Goal: Information Seeking & Learning: Find specific page/section

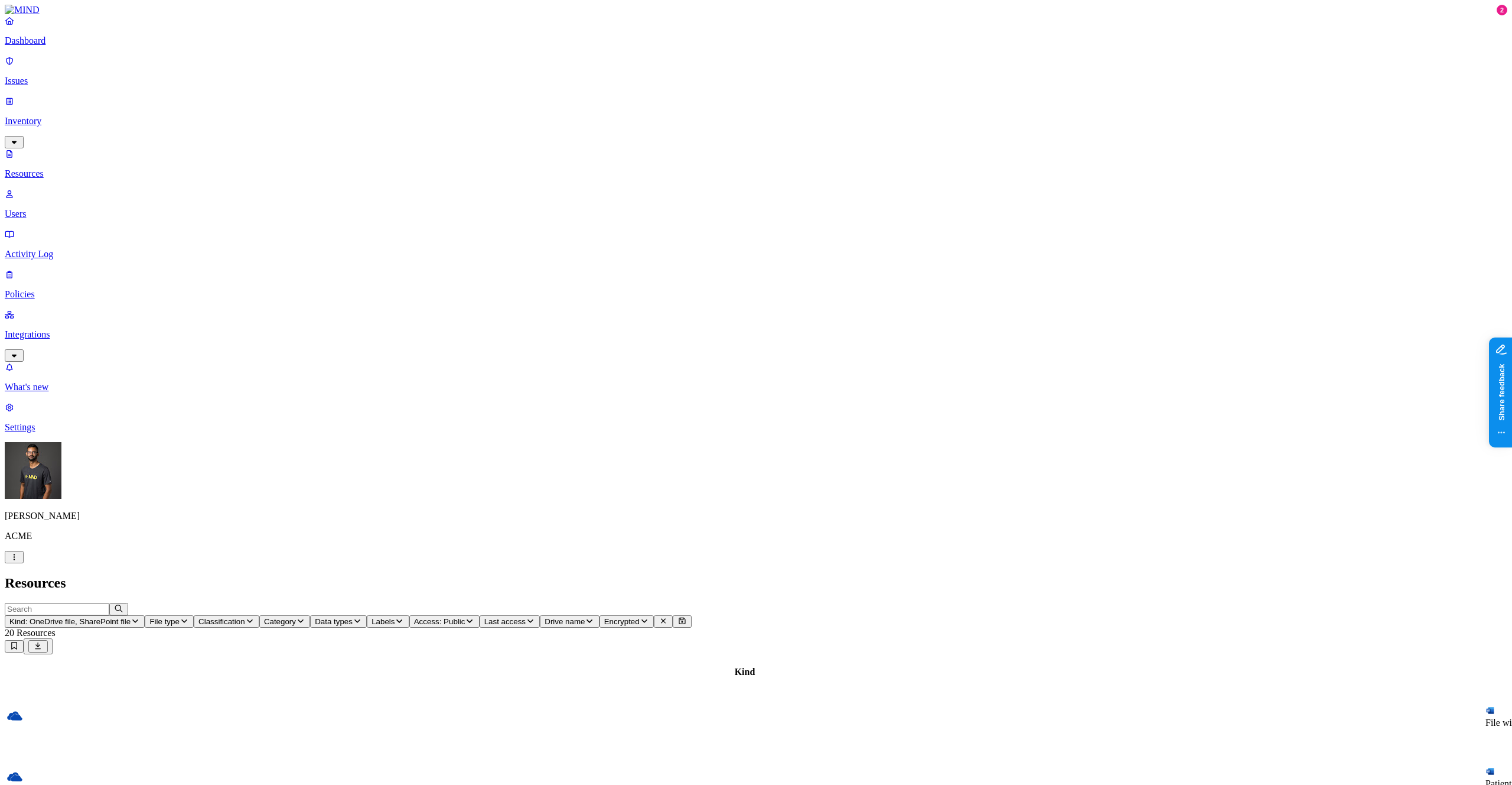
click at [46, 46] on p "Dashboard" at bounding box center [756, 41] width 1502 height 11
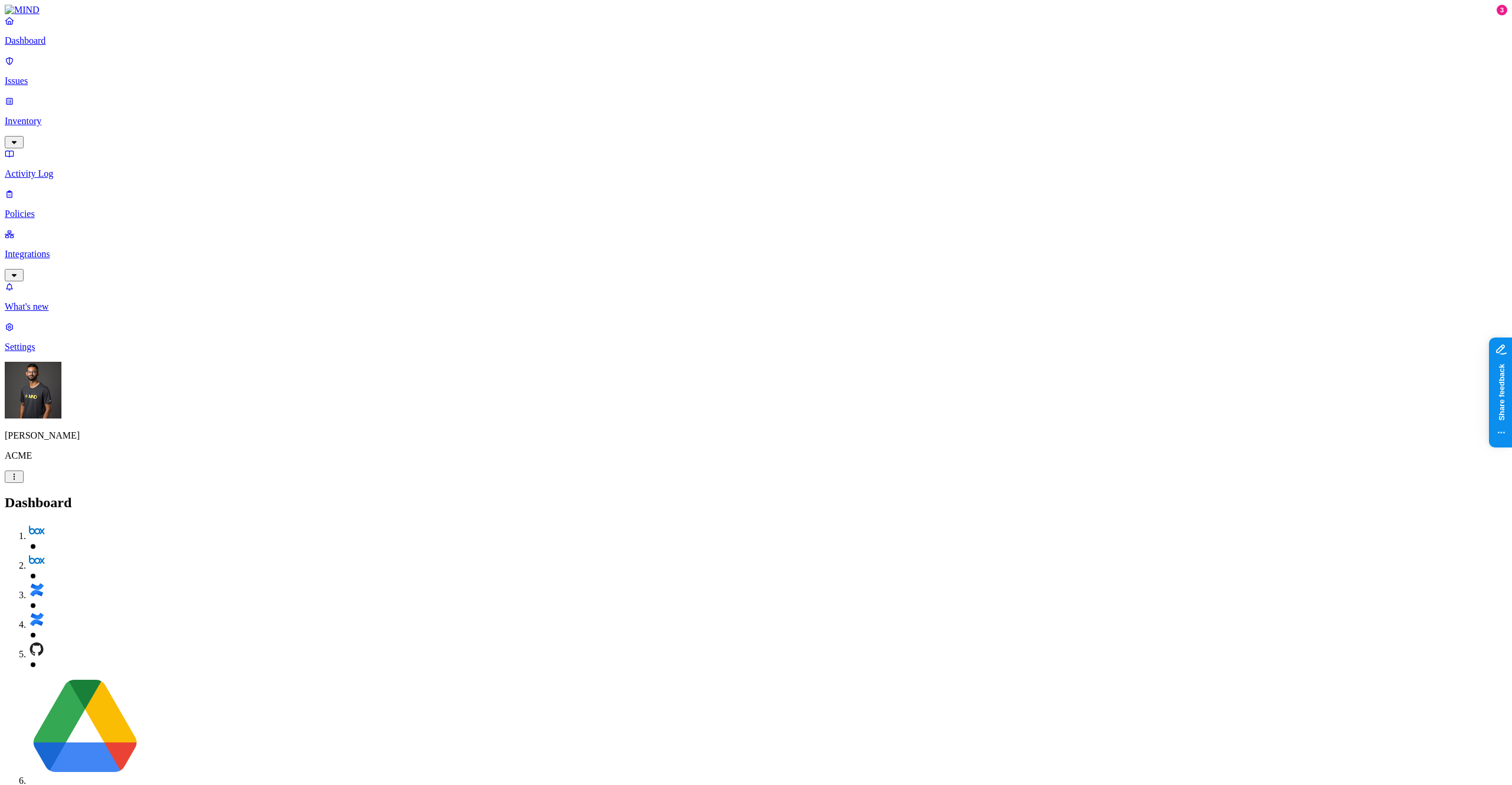
click at [63, 102] on link "Inventory" at bounding box center [756, 121] width 1502 height 51
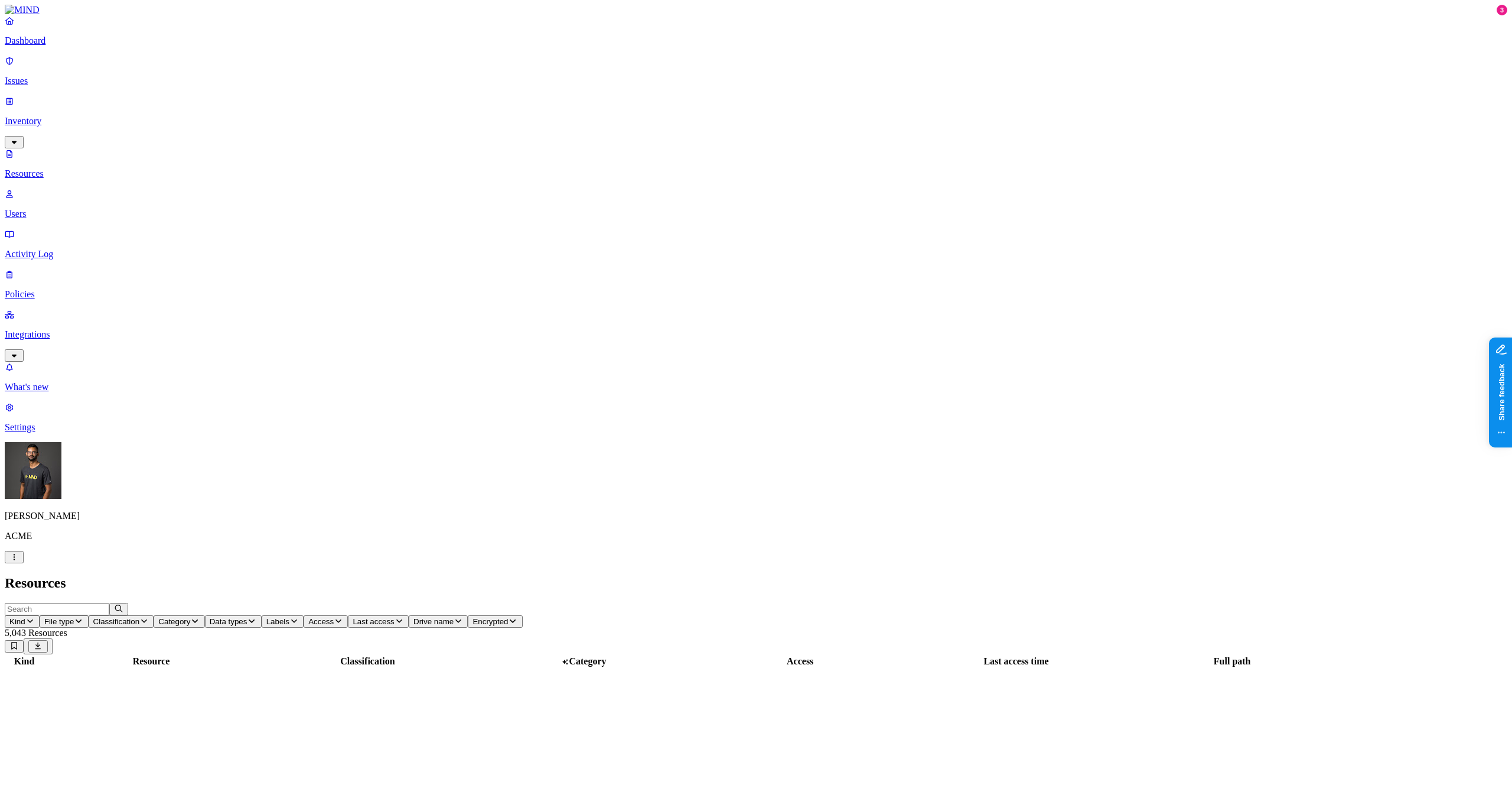
click at [52, 209] on p "Users" at bounding box center [756, 214] width 1502 height 11
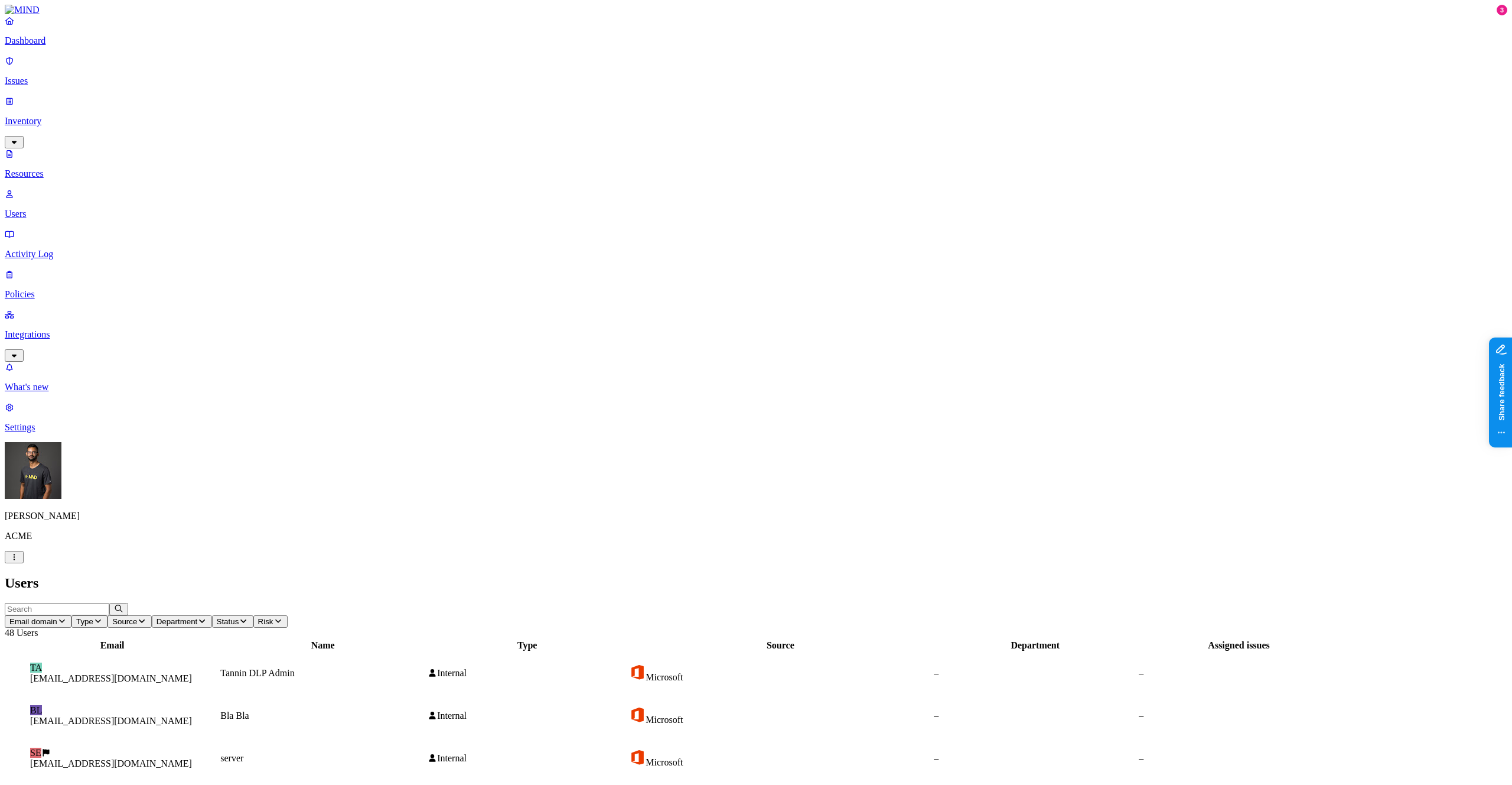
click at [66, 168] on p "Resources" at bounding box center [756, 174] width 1502 height 11
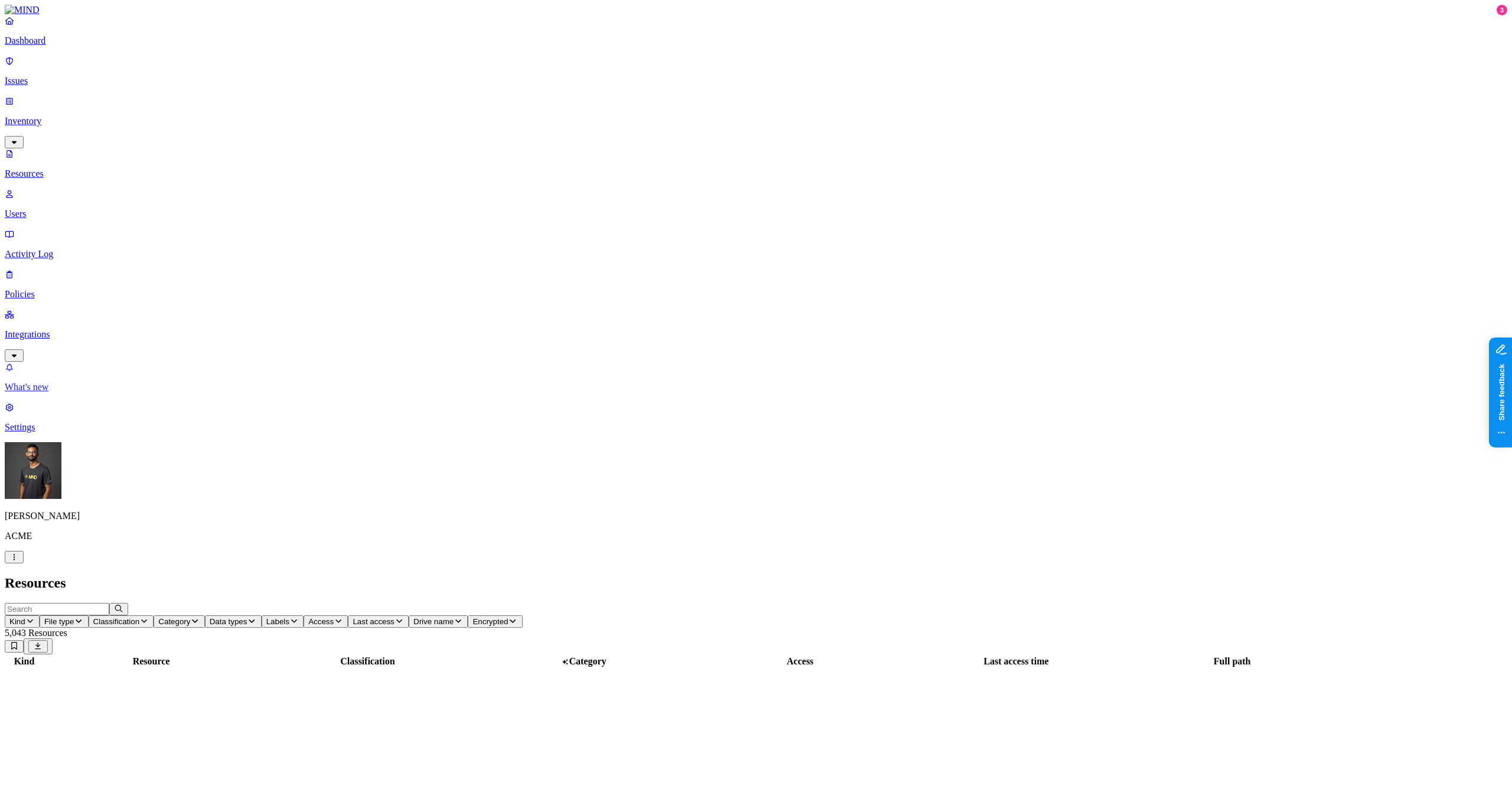
click at [97, 392] on link "What's new" at bounding box center [756, 377] width 1502 height 31
click at [64, 209] on p "Users" at bounding box center [756, 214] width 1502 height 11
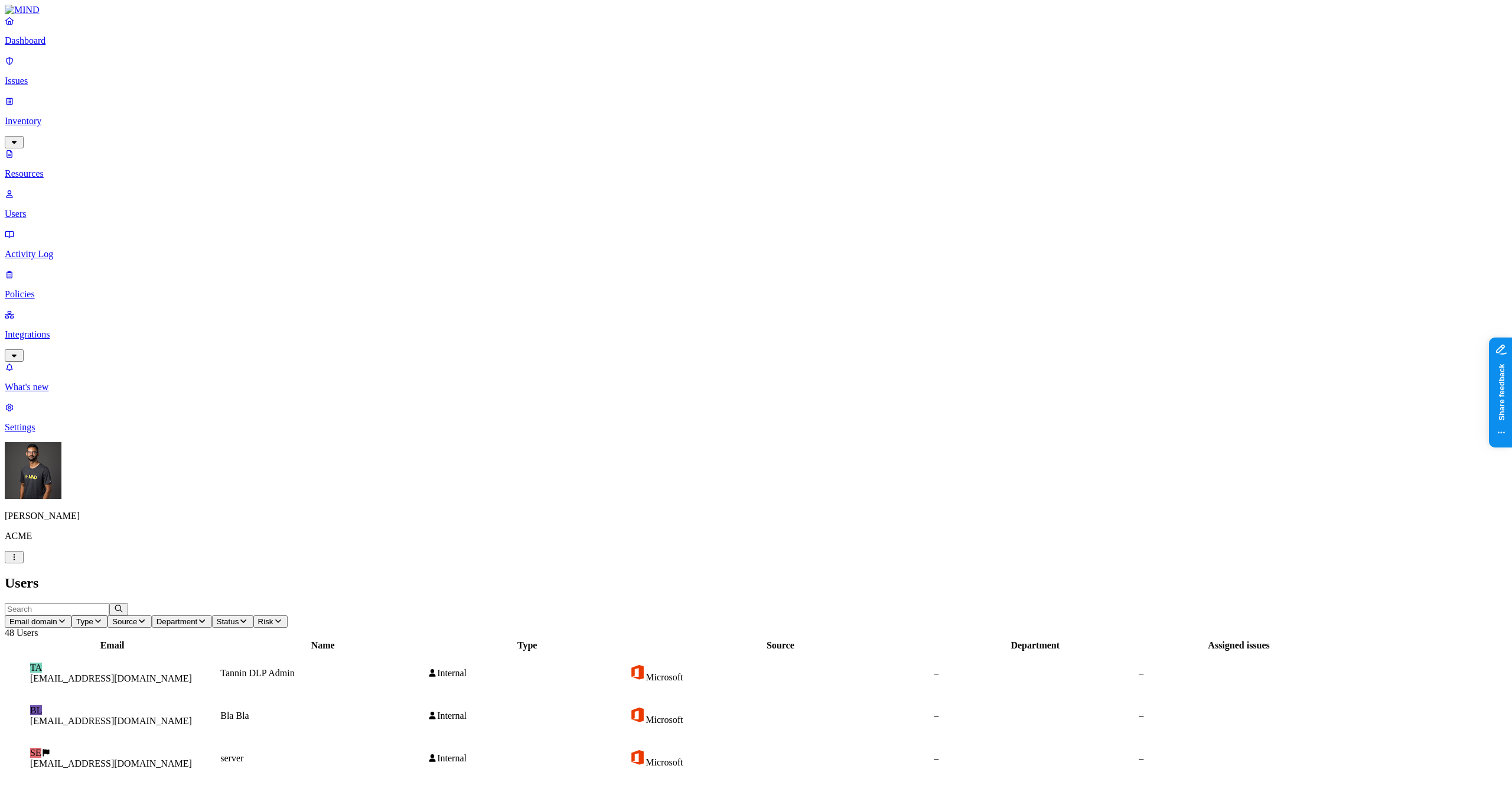
click at [67, 249] on p "Activity Log" at bounding box center [756, 254] width 1502 height 11
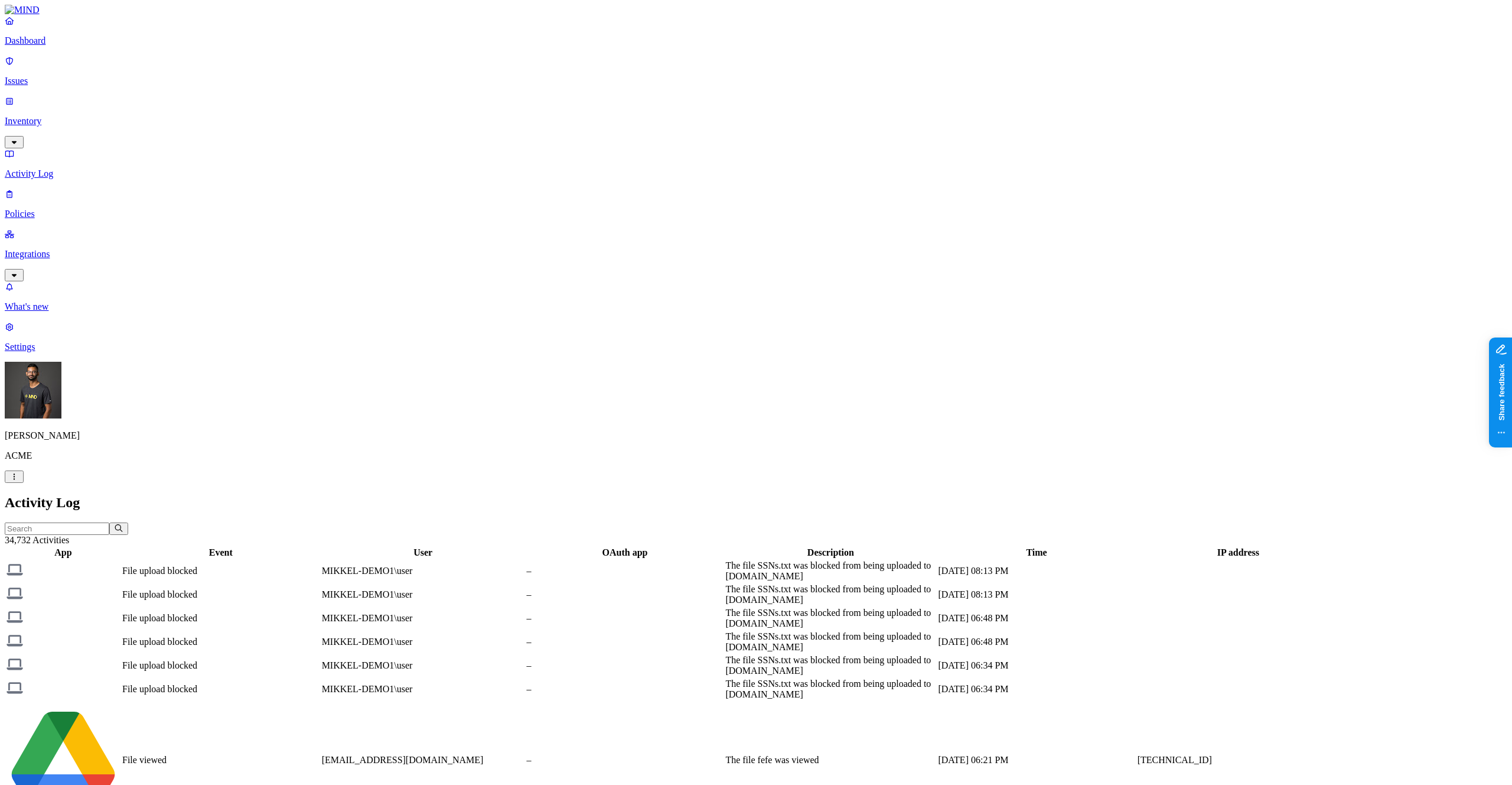
click at [69, 116] on p "Inventory" at bounding box center [756, 122] width 1502 height 11
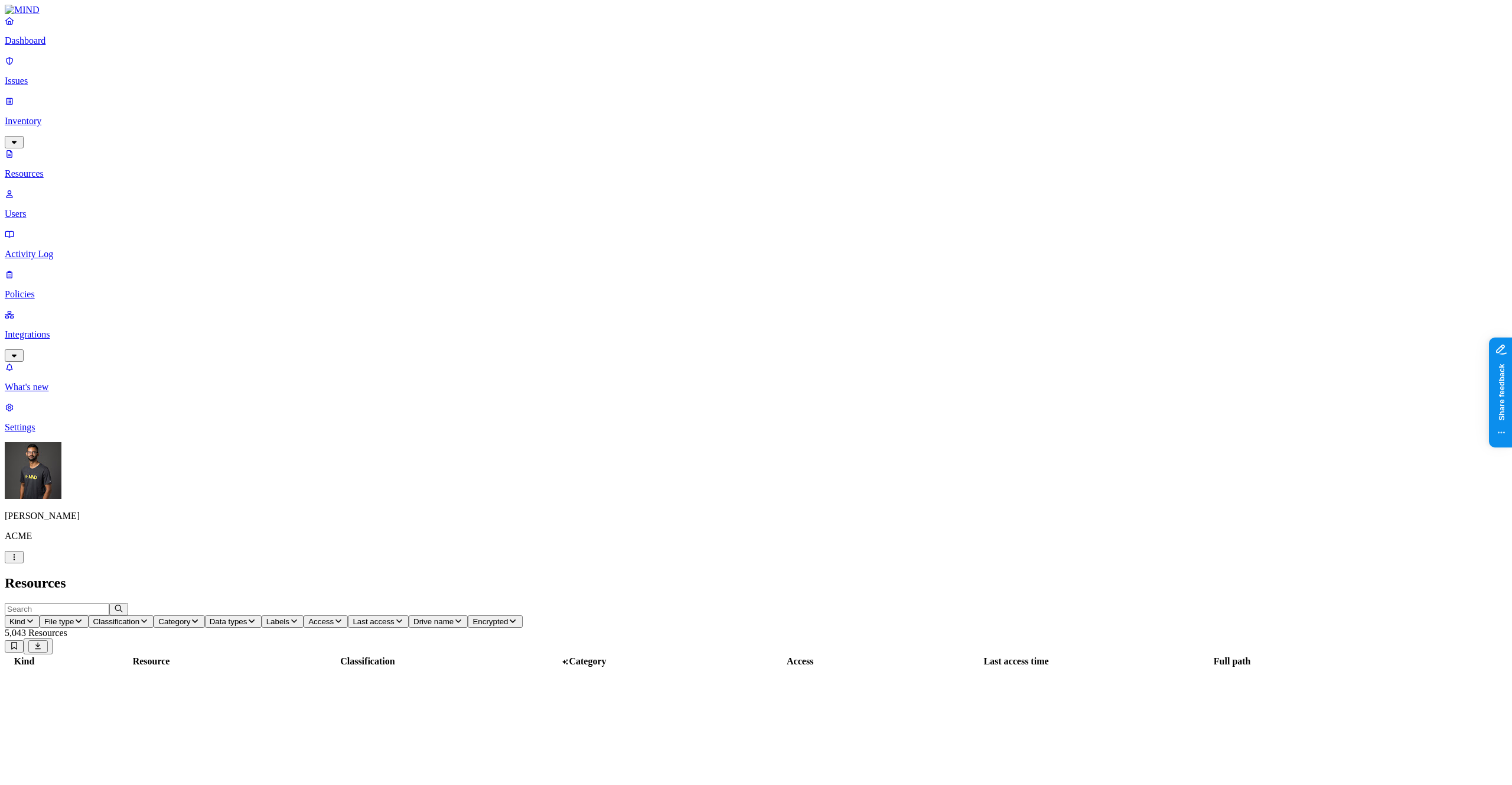
click at [114, 767] on html "Dashboard Issues Inventory Resources Users Activity Log Policies Integrations W…" at bounding box center [756, 555] width 1512 height 1110
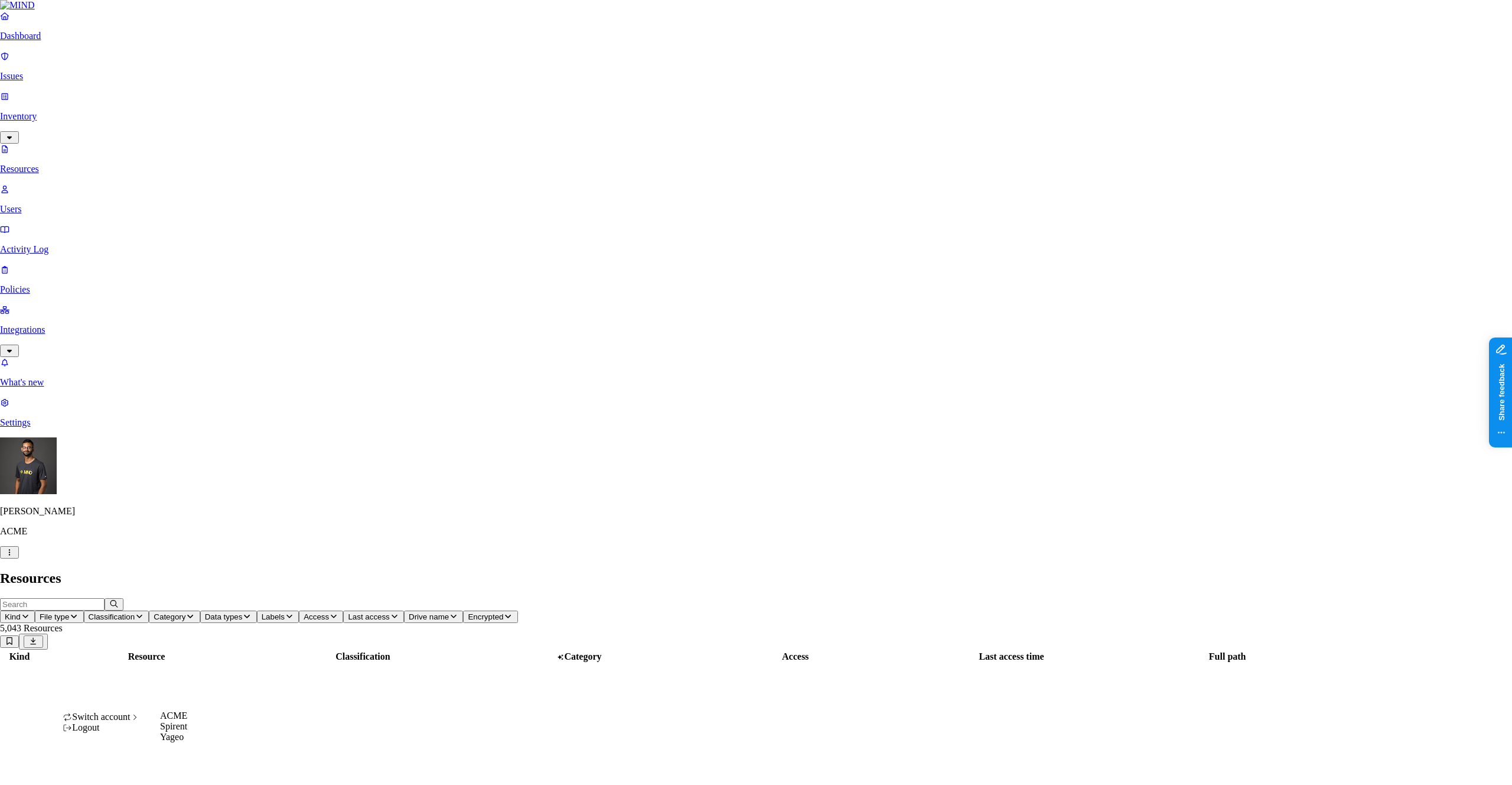
click at [130, 722] on span "Switch account" at bounding box center [101, 716] width 58 height 10
click at [185, 731] on span "Spirent" at bounding box center [173, 726] width 27 height 10
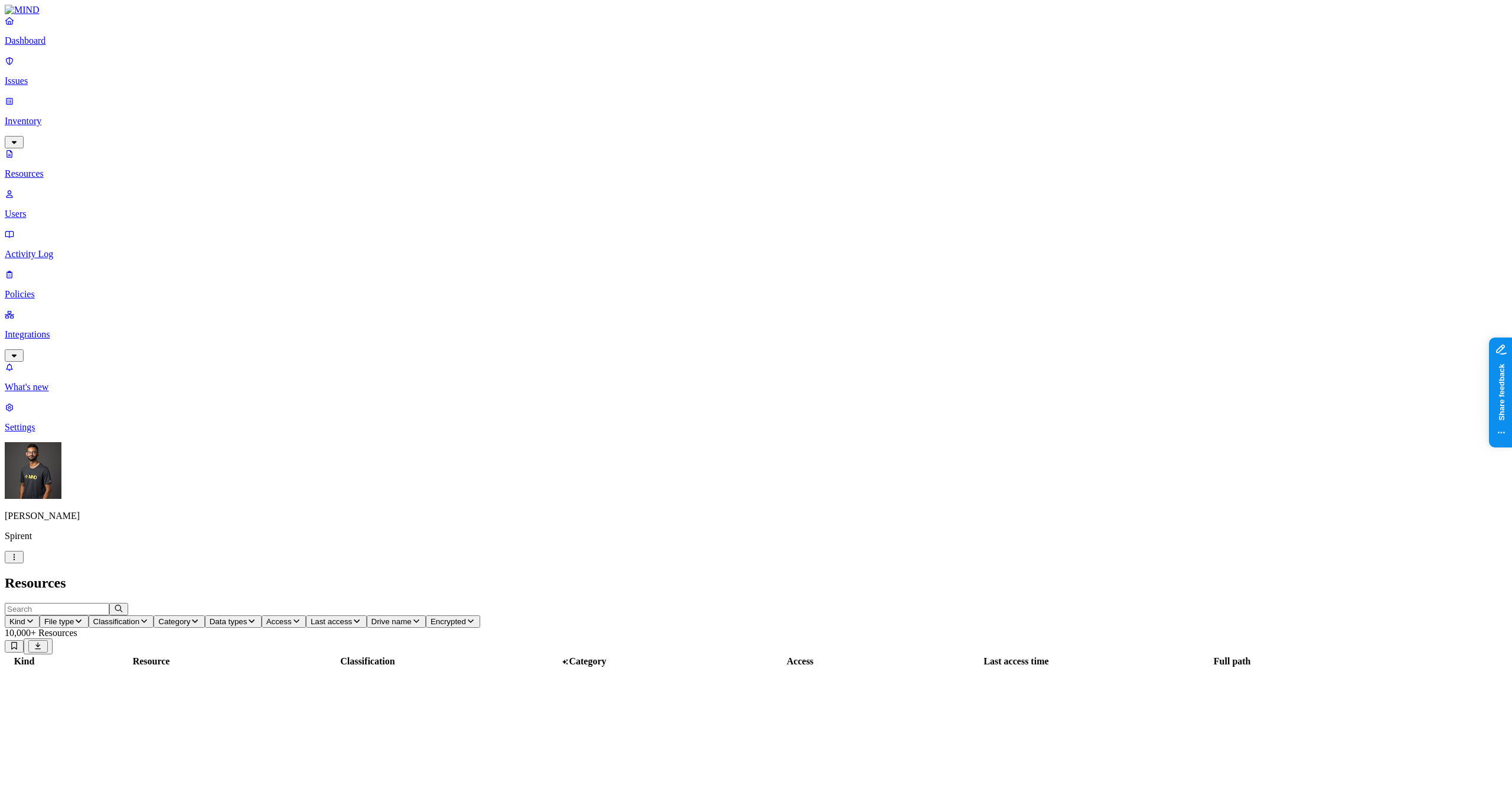
click at [70, 209] on p "Users" at bounding box center [756, 214] width 1502 height 11
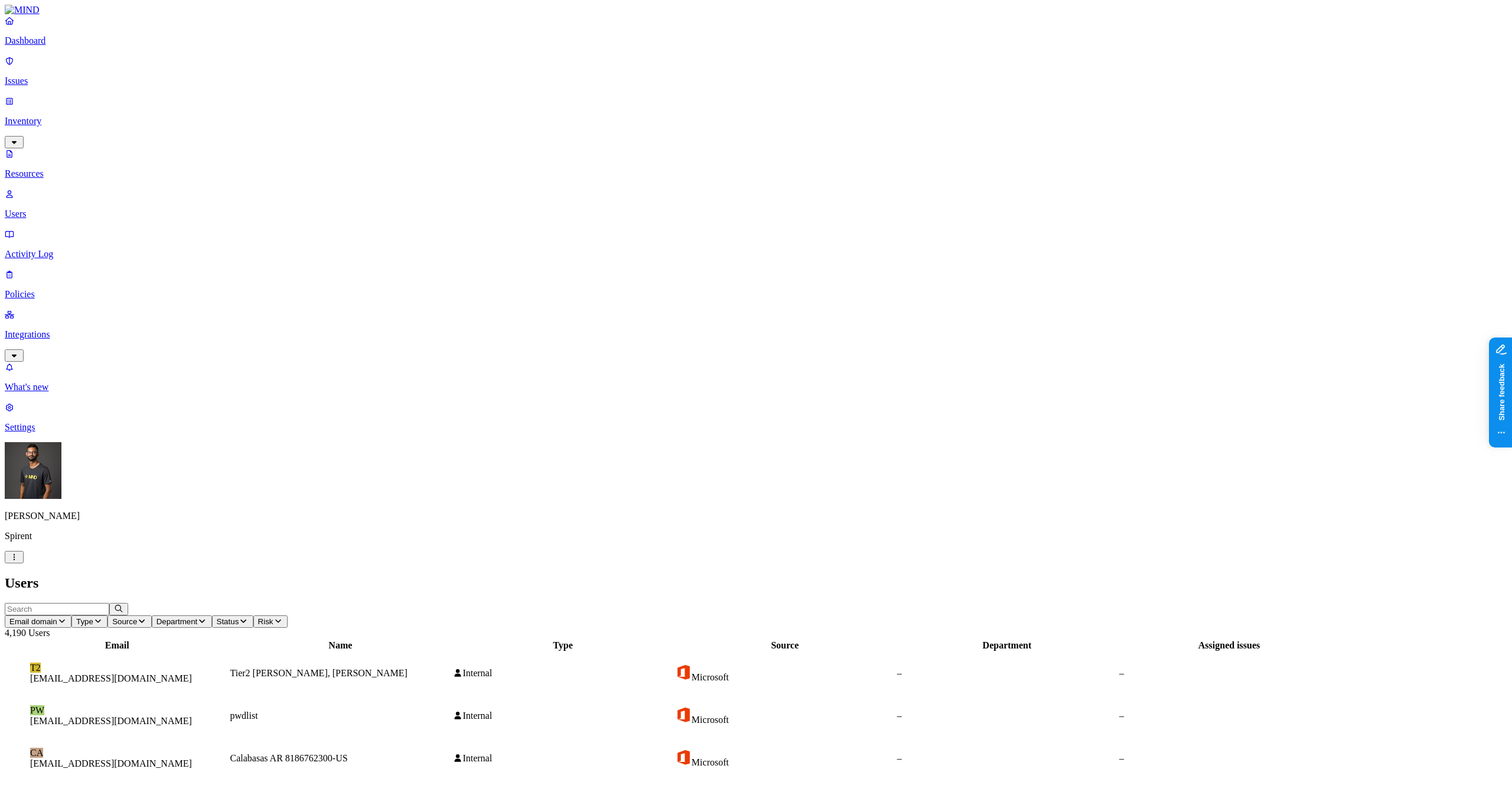
click at [57, 168] on p "Resources" at bounding box center [756, 174] width 1502 height 11
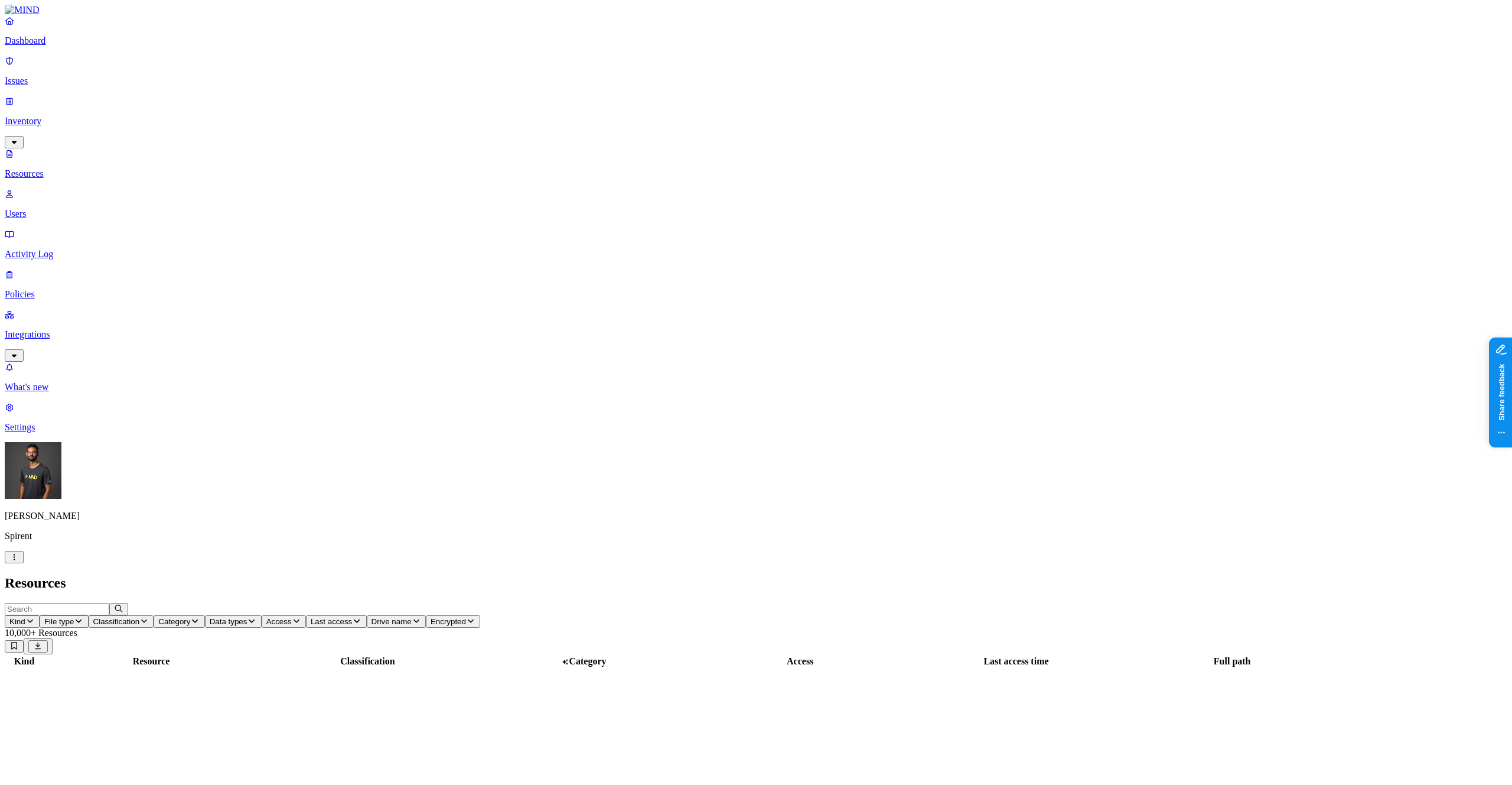
click at [54, 76] on p "Issues" at bounding box center [756, 81] width 1502 height 11
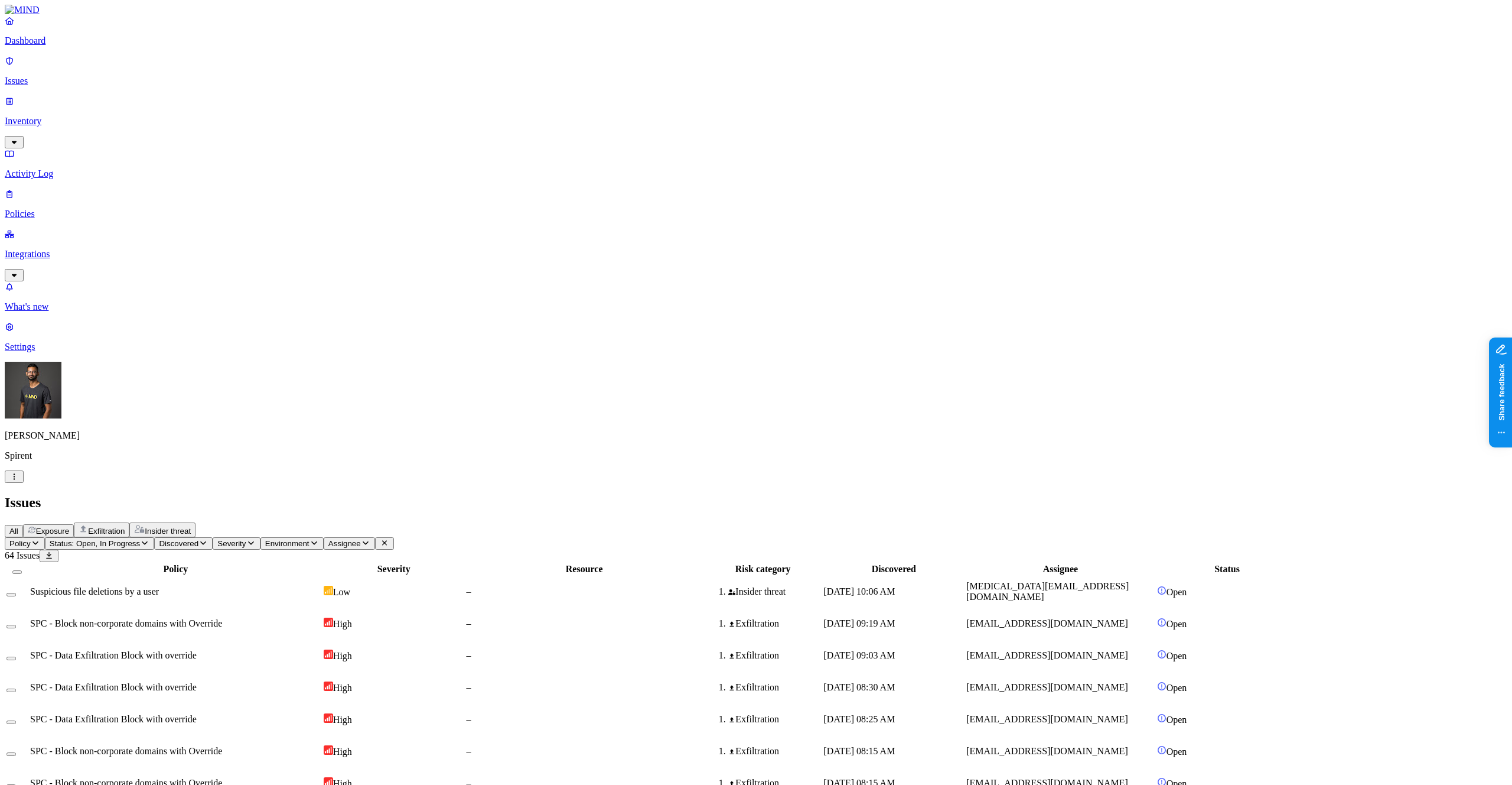
click at [60, 46] on p "Dashboard" at bounding box center [756, 41] width 1502 height 11
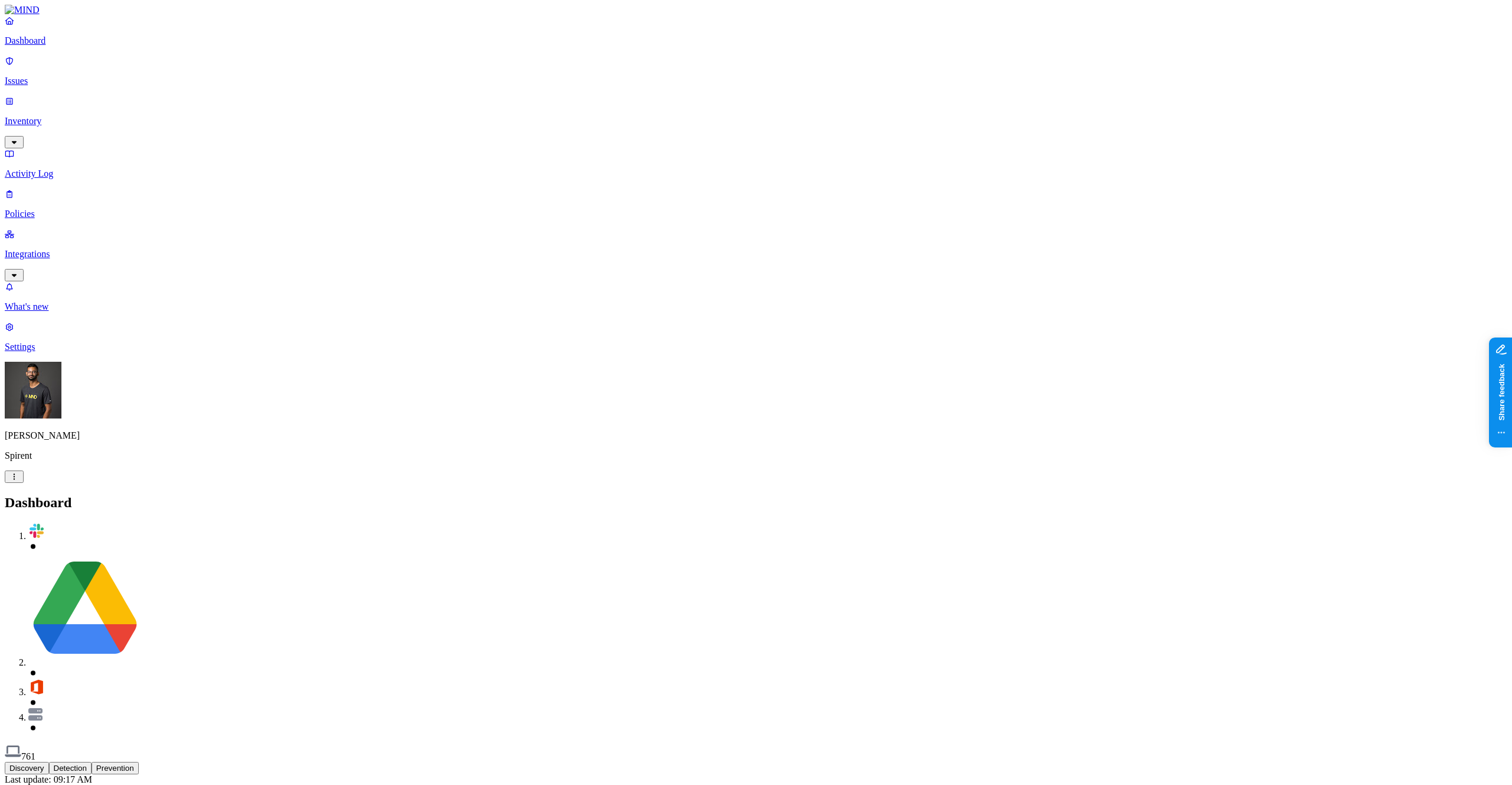
click at [72, 116] on p "Inventory" at bounding box center [756, 122] width 1502 height 11
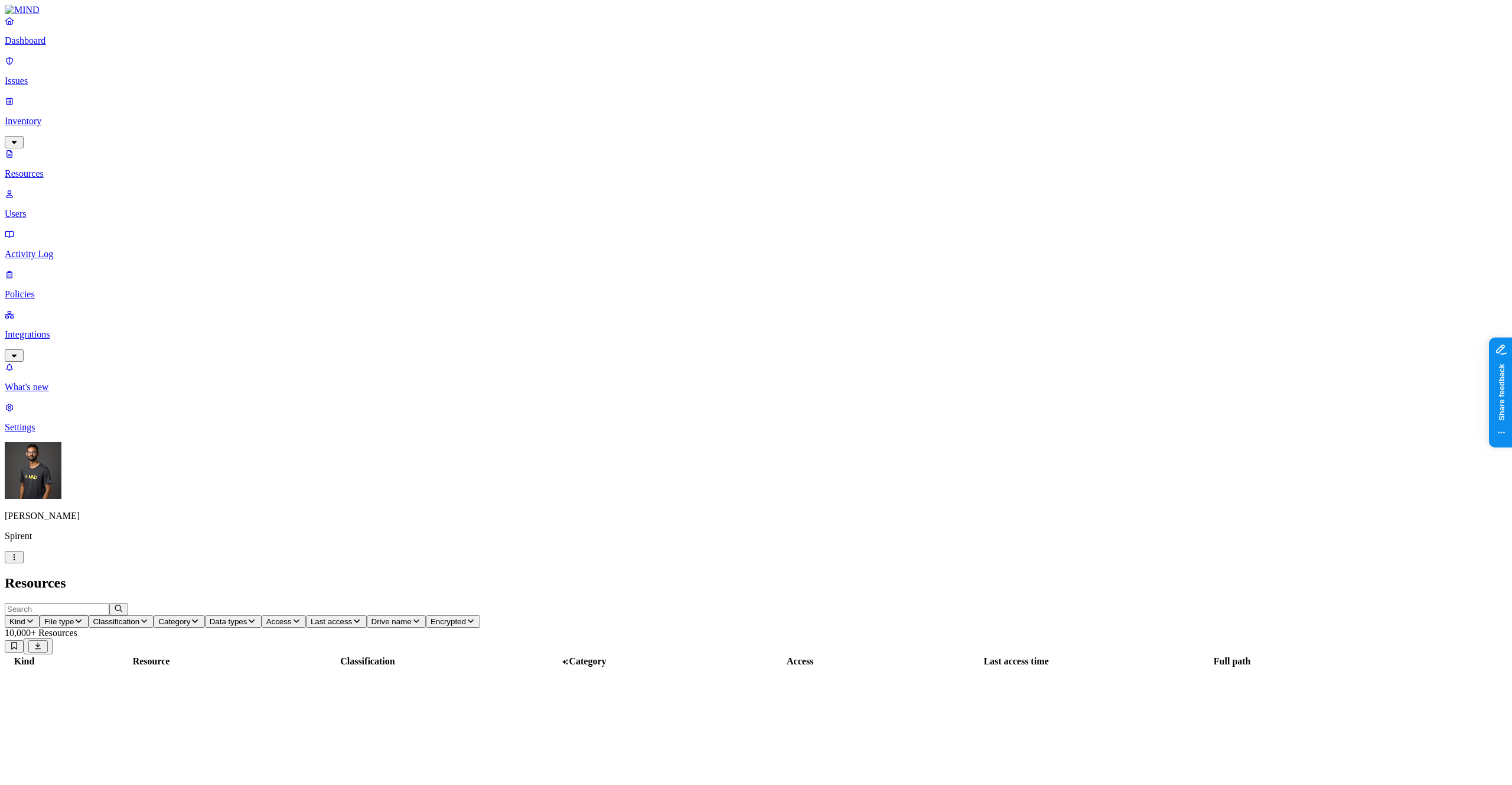
click at [108, 768] on html "Dashboard Issues Inventory Resources Users Activity Log Policies Integrations W…" at bounding box center [756, 555] width 1512 height 1110
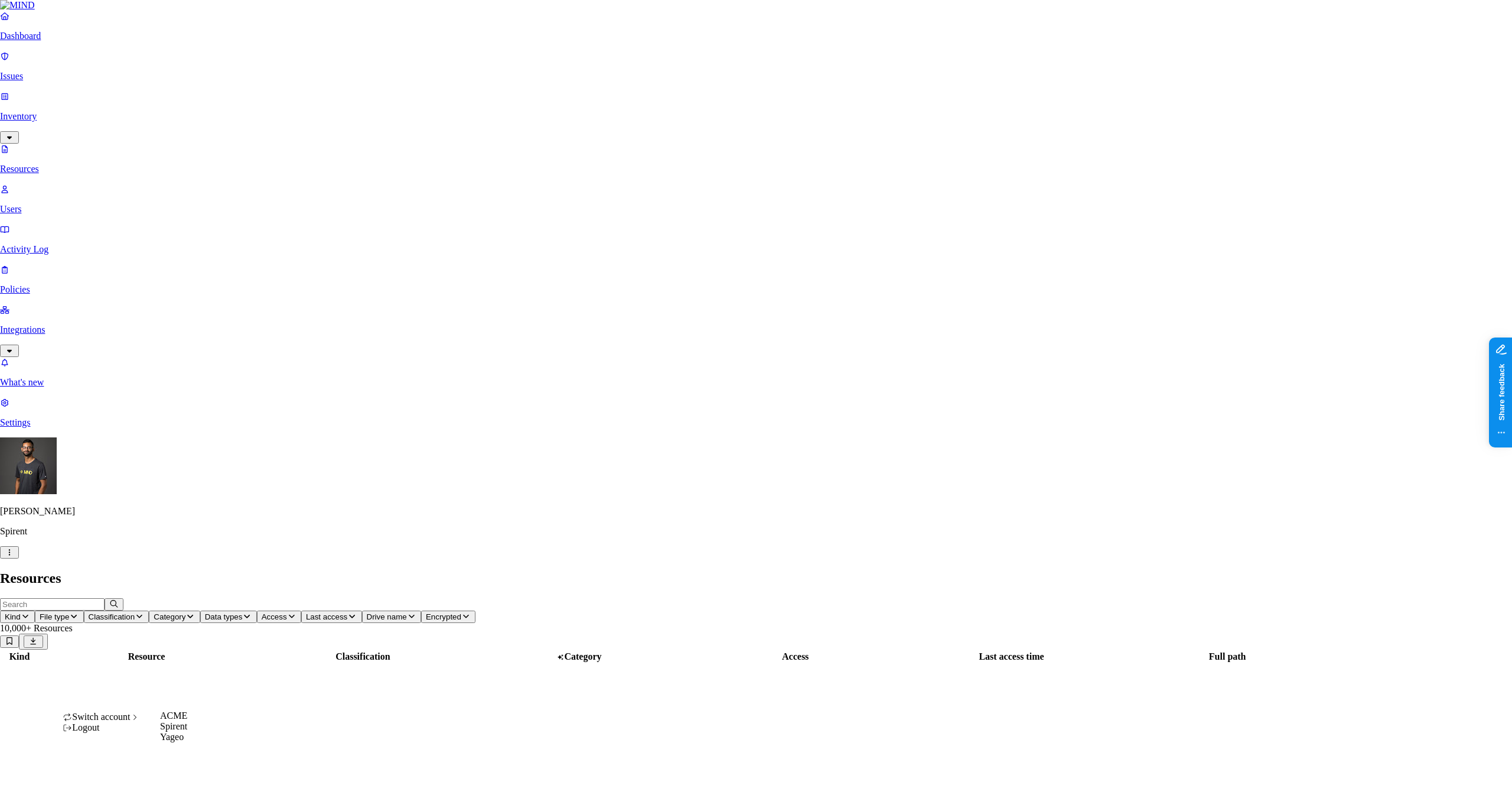
click at [112, 722] on span "Switch account" at bounding box center [101, 716] width 58 height 10
click at [187, 721] on div "ACME" at bounding box center [173, 716] width 27 height 11
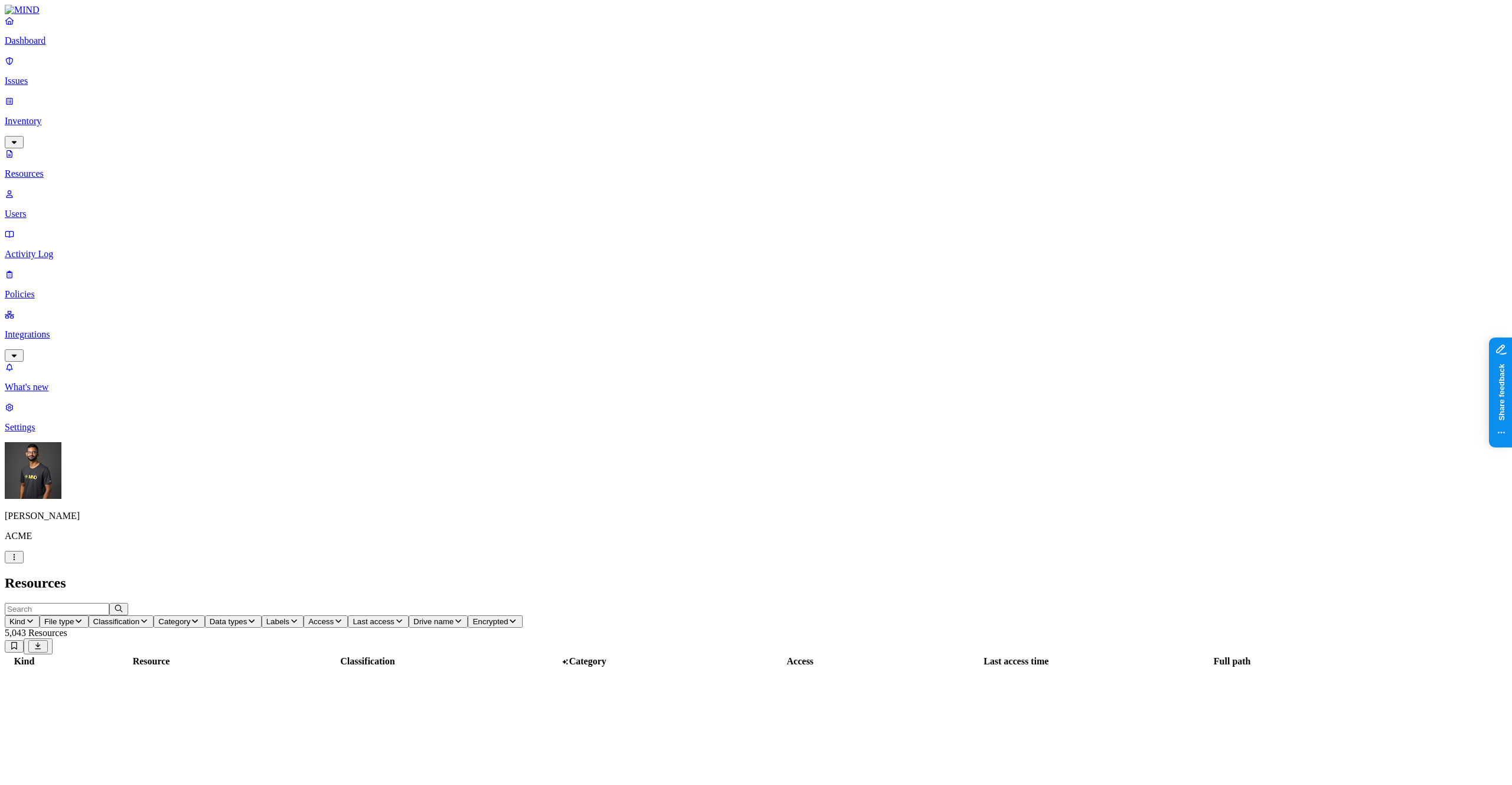
click at [906, 603] on header "Kind File type Classification Category Data types Labels Access Last access Dri…" at bounding box center [756, 628] width 1502 height 51
click at [67, 209] on p "Users" at bounding box center [756, 214] width 1502 height 11
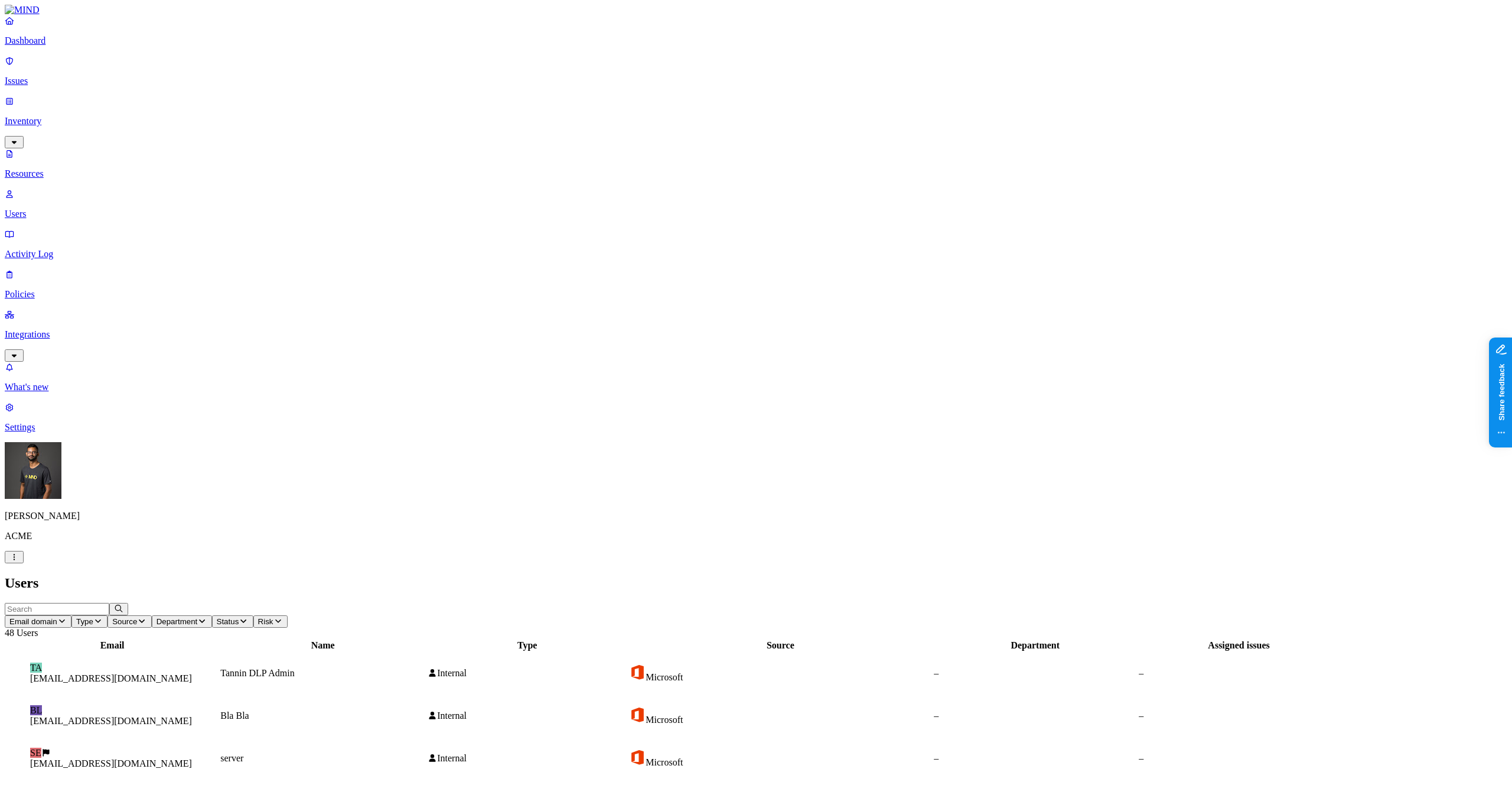
click at [68, 168] on p "Resources" at bounding box center [756, 174] width 1502 height 11
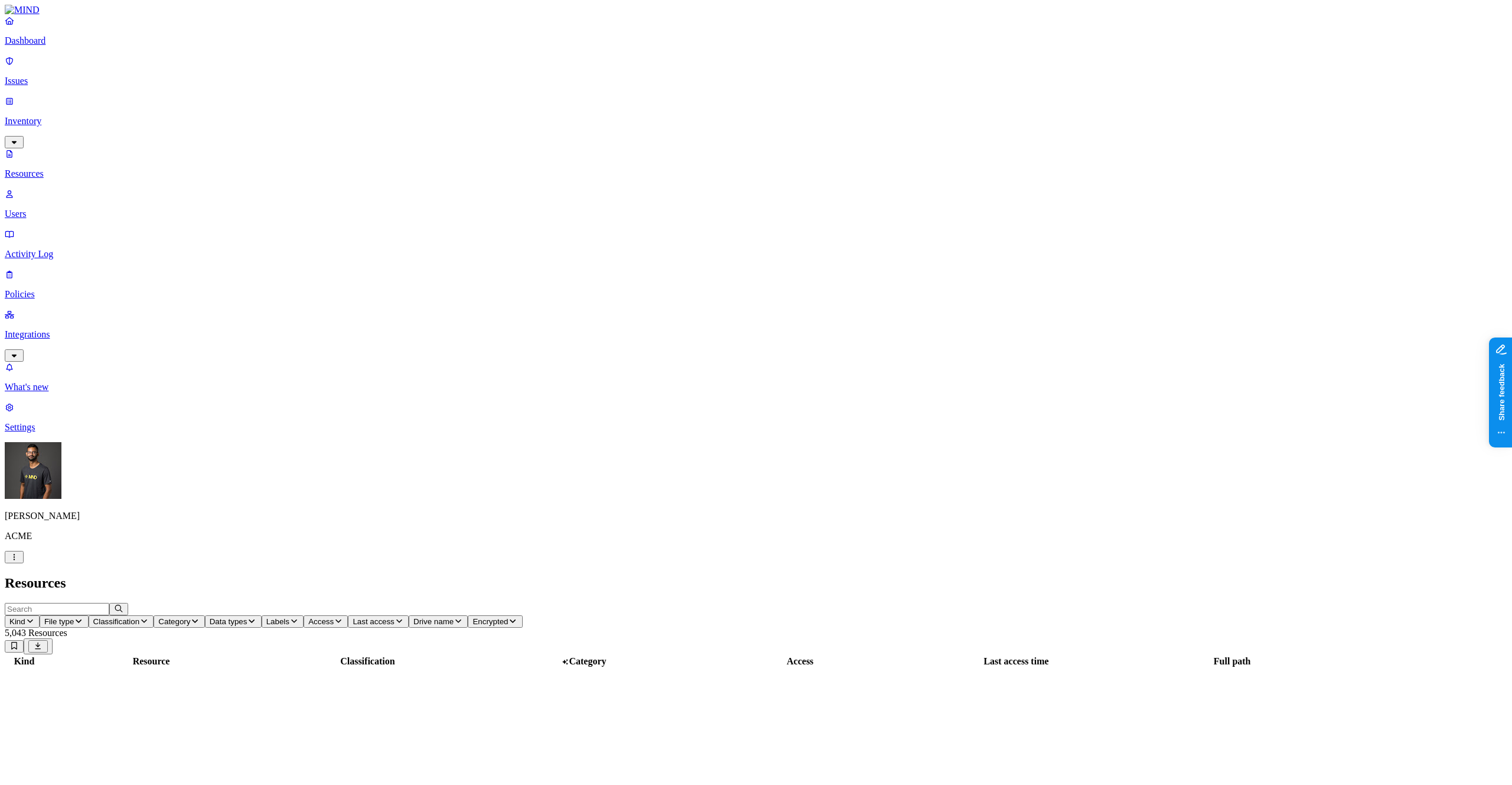
click at [801, 575] on div "Resources" at bounding box center [756, 583] width 1502 height 16
click at [908, 603] on header "Kind File type Classification Category Data types Labels Access Last access Dri…" at bounding box center [756, 628] width 1502 height 51
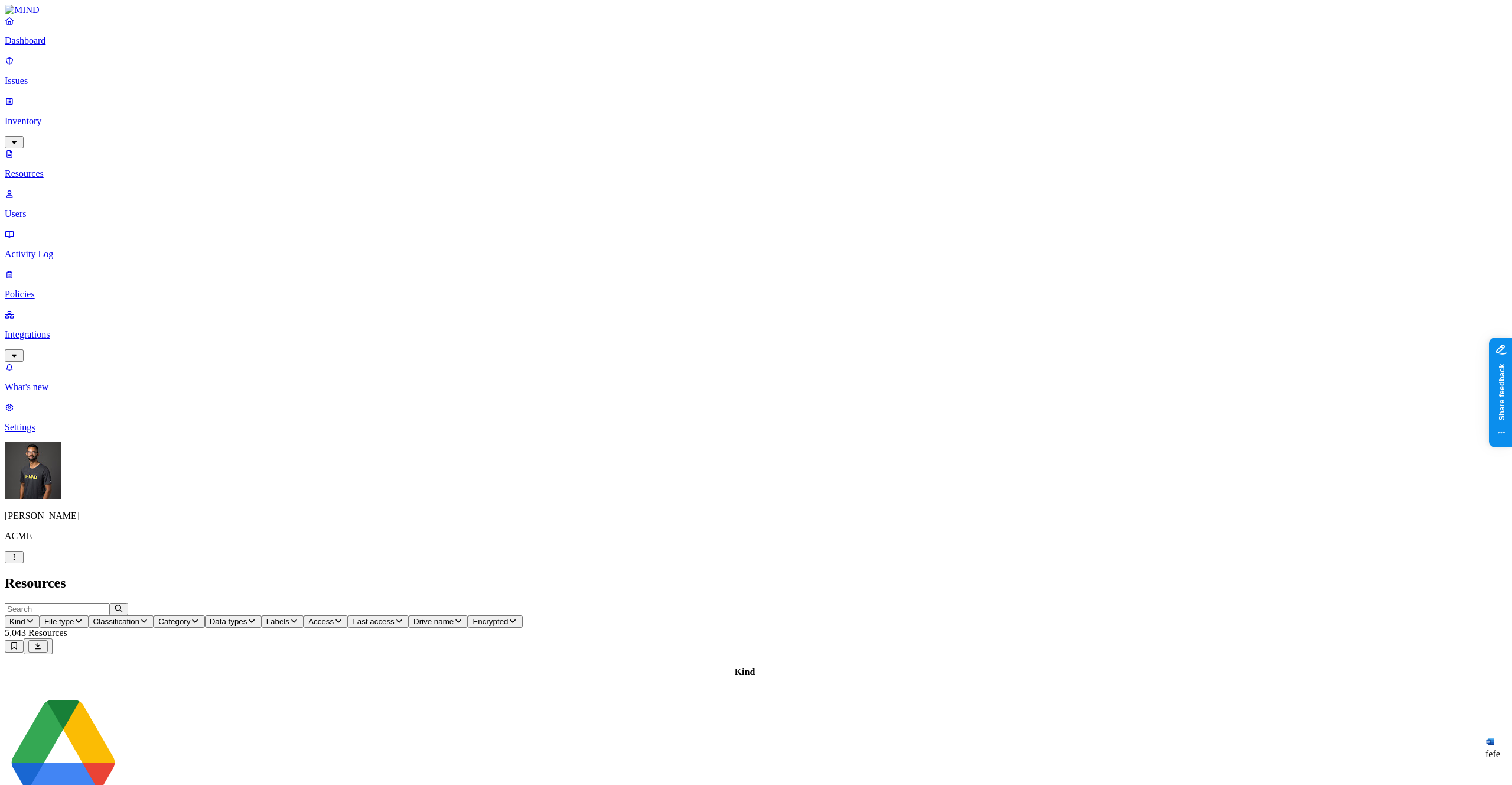
click at [334, 617] on span "Access" at bounding box center [321, 621] width 25 height 9
click at [600, 251] on span "Public" at bounding box center [591, 256] width 24 height 10
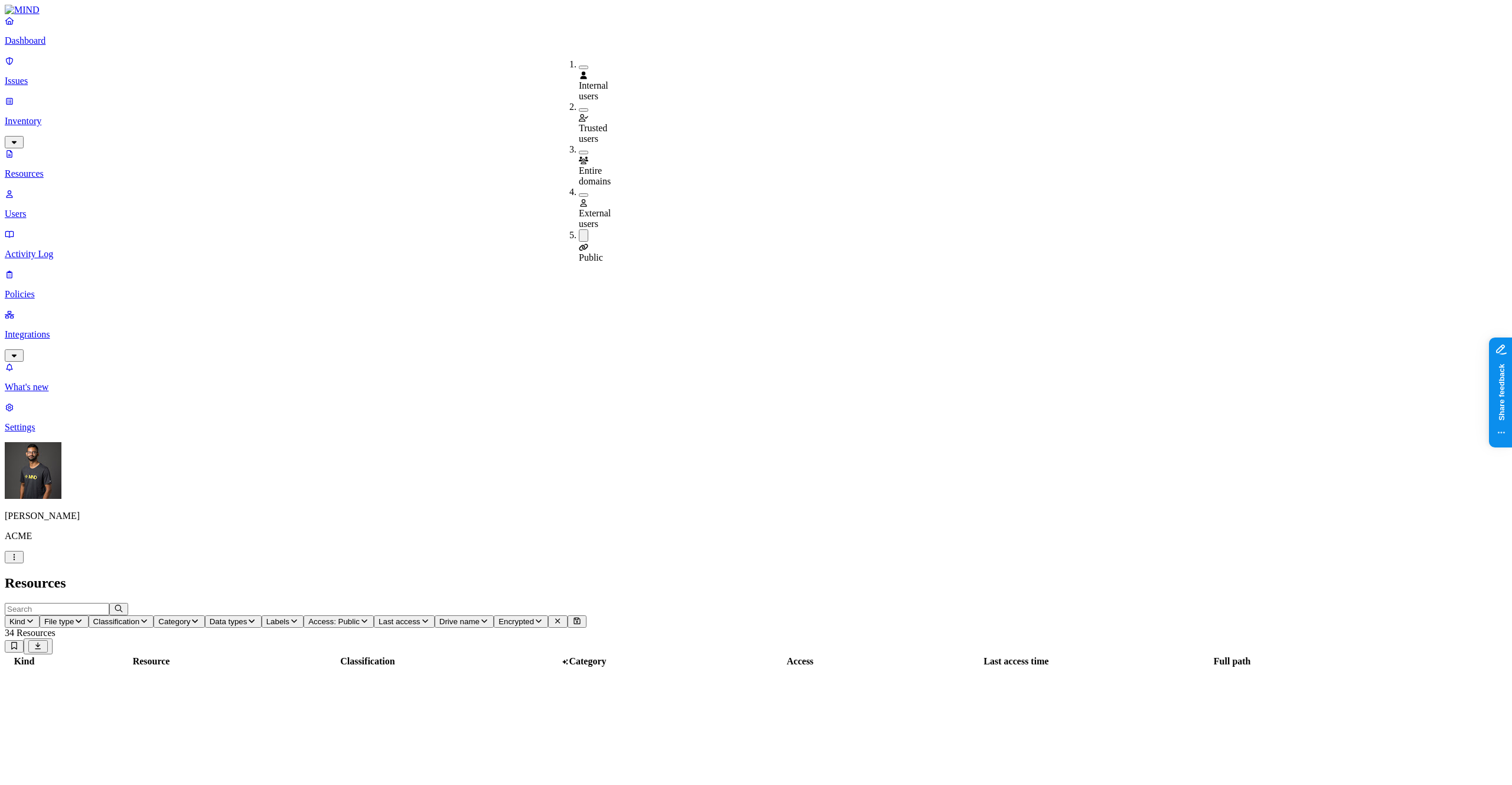
click at [801, 575] on h2 "Resources" at bounding box center [756, 583] width 1502 height 16
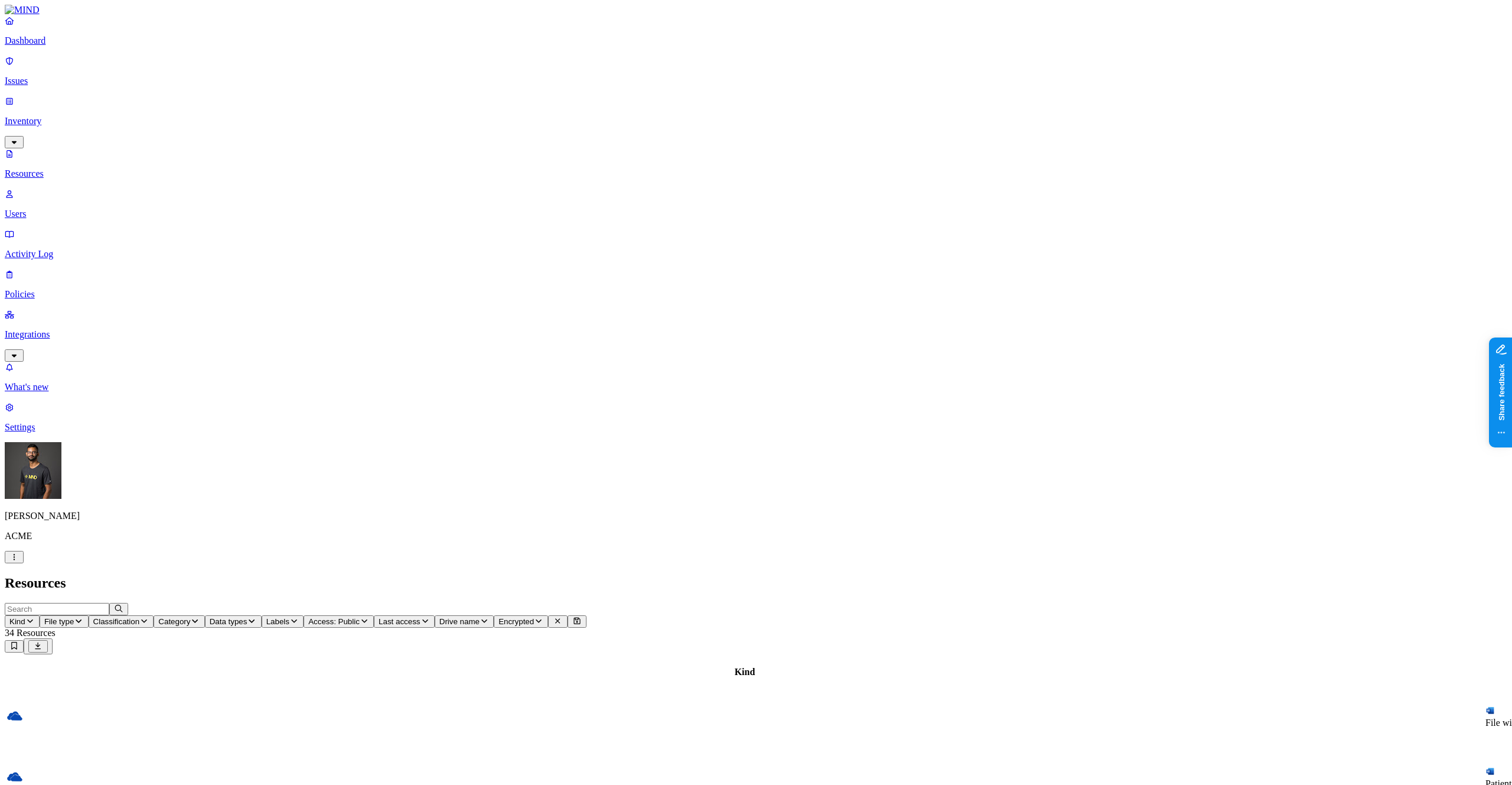
scroll to position [2, 0]
